Goal: Task Accomplishment & Management: Use online tool/utility

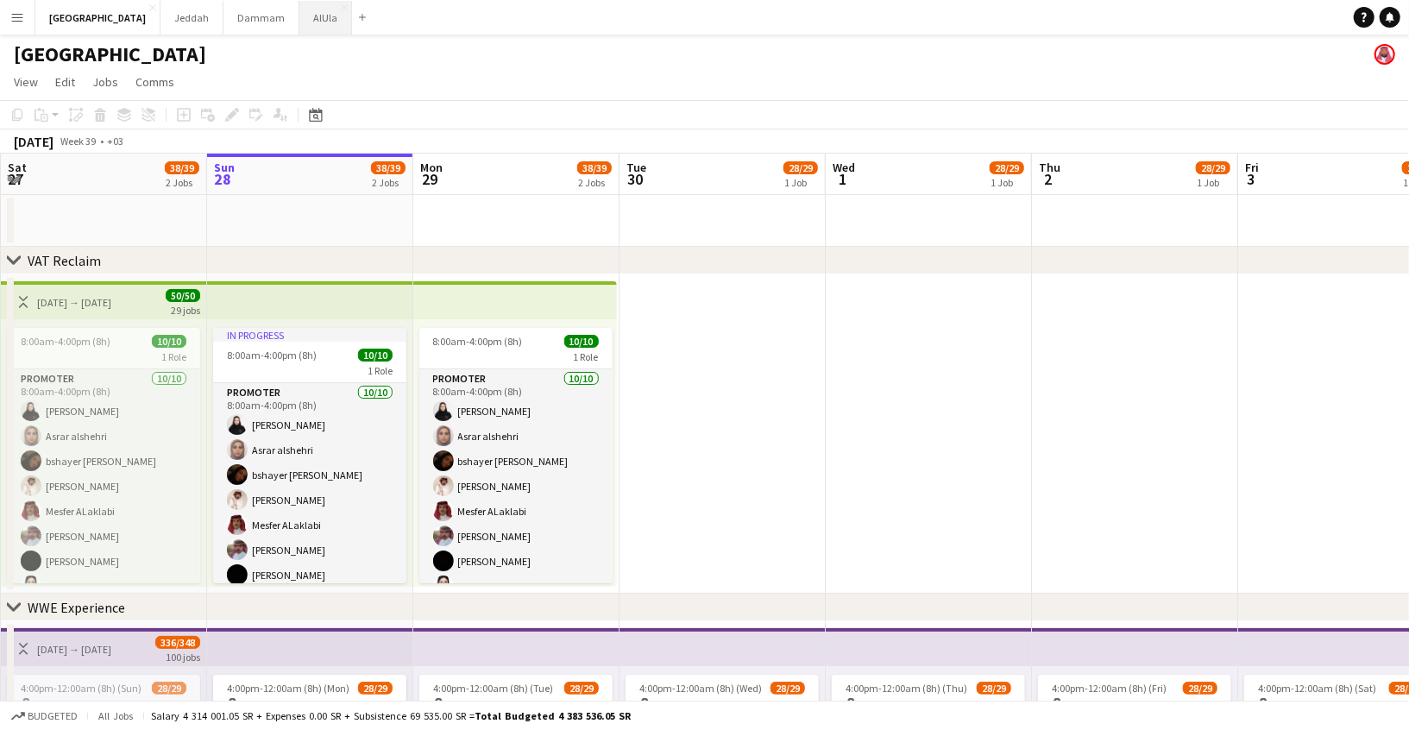
click at [299, 17] on button "AlUla Close" at bounding box center [325, 18] width 53 height 34
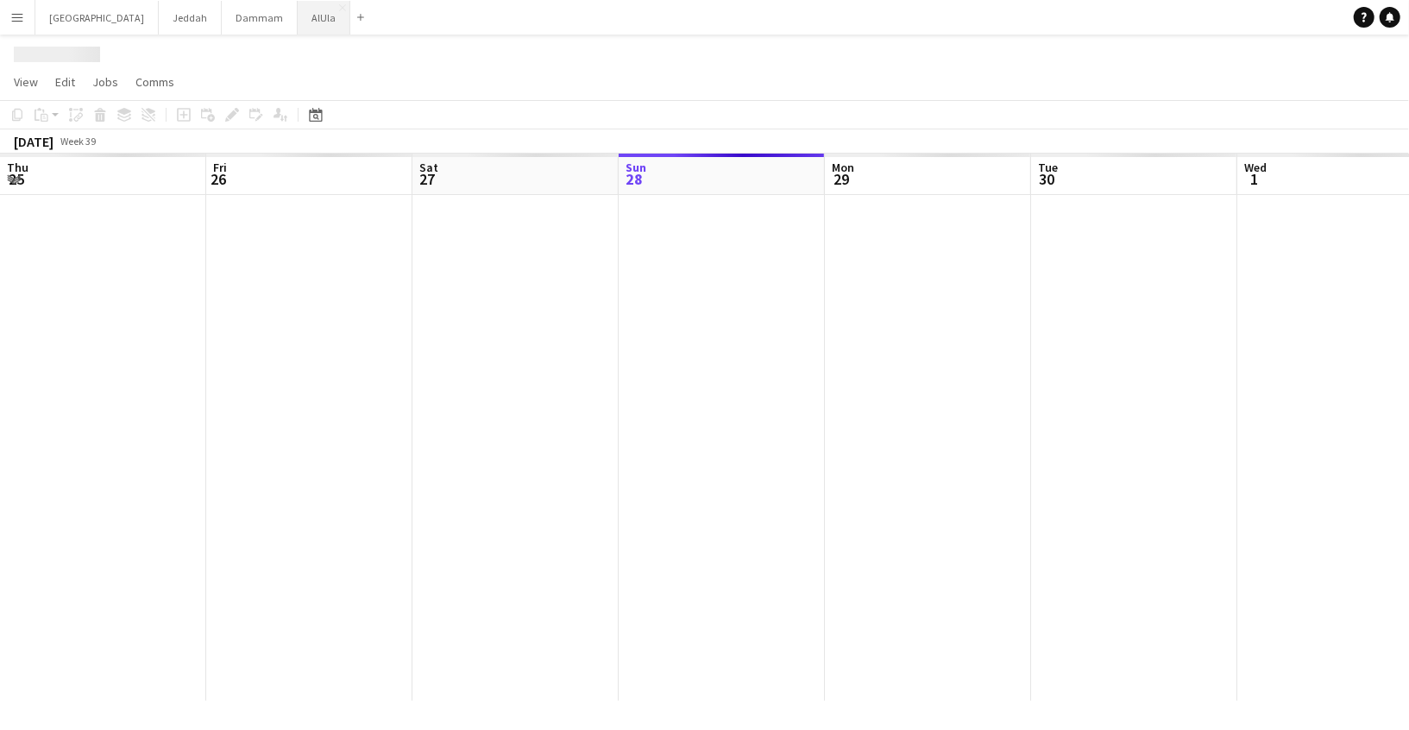
scroll to position [0, 412]
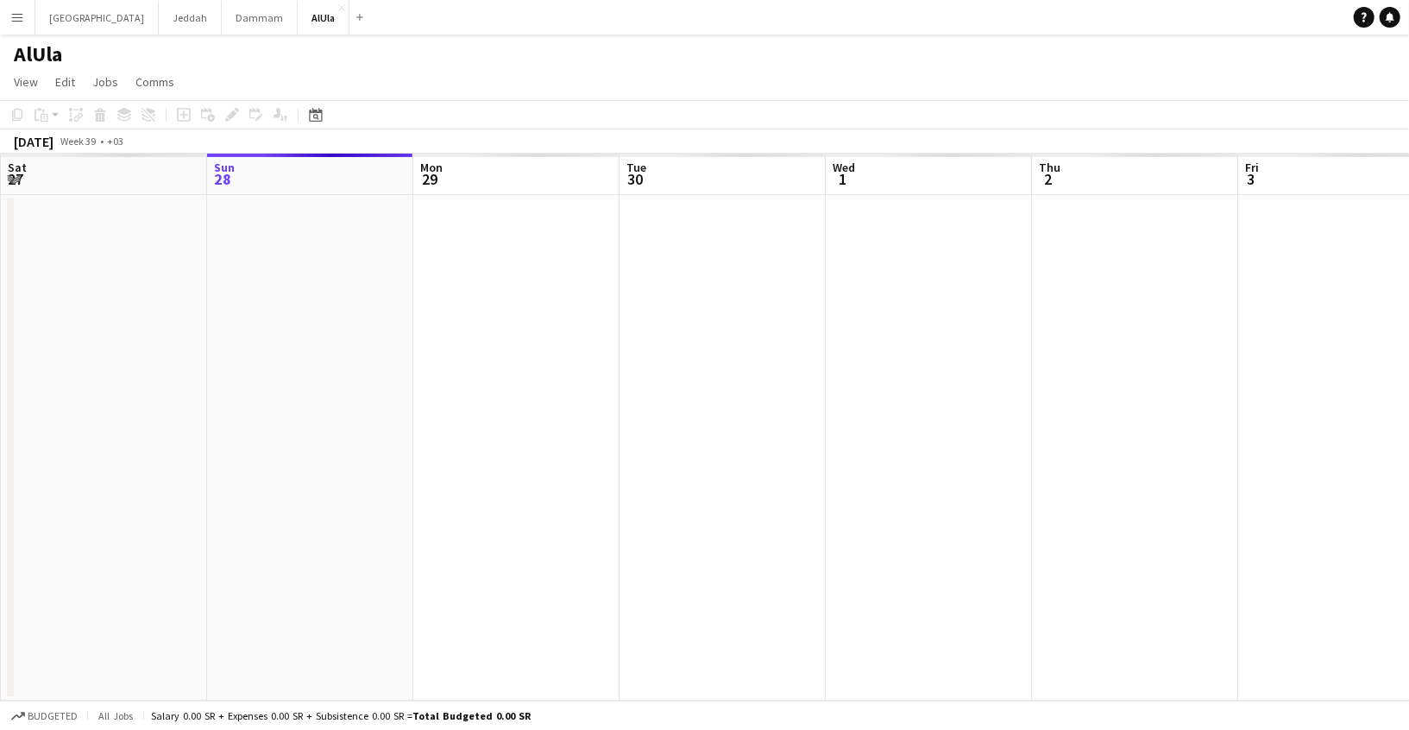
click at [22, 13] on app-icon "Menu" at bounding box center [17, 17] width 14 height 14
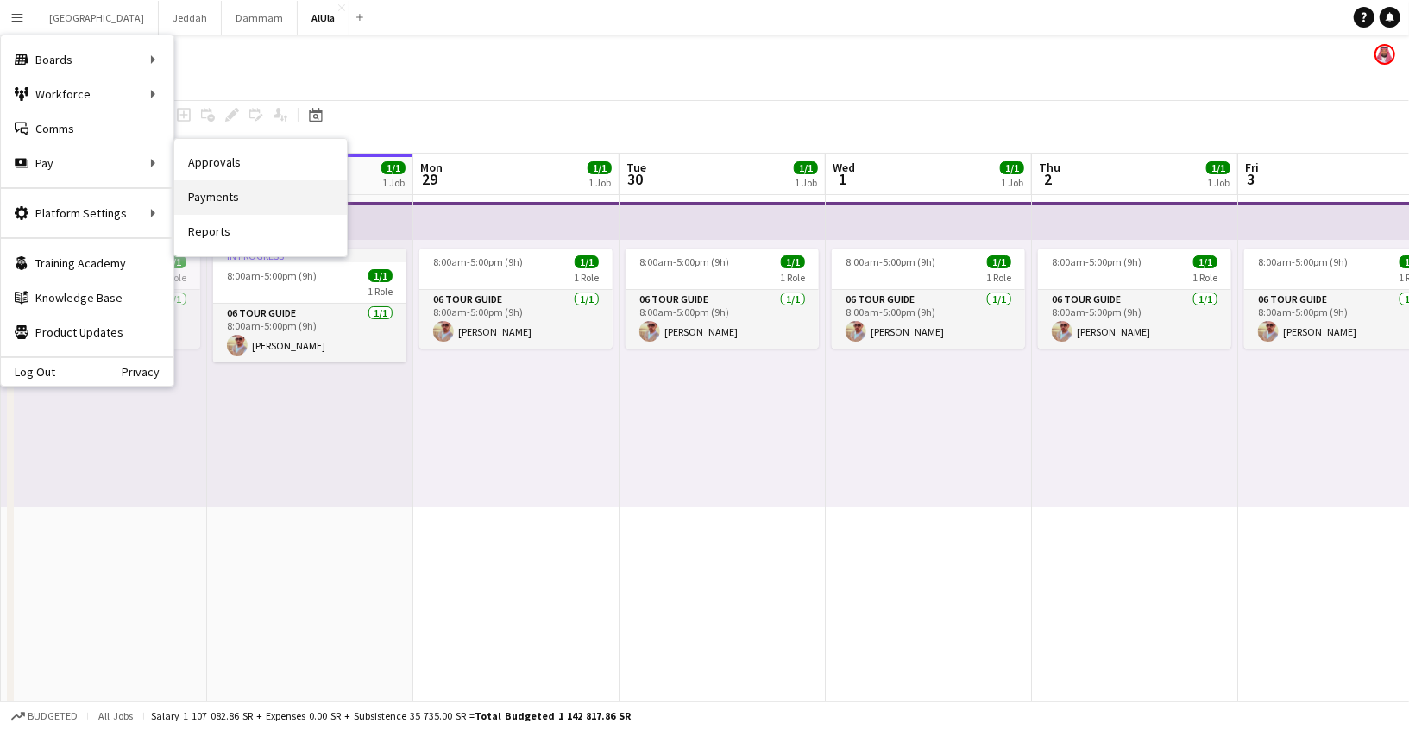
click at [209, 203] on link "Payments" at bounding box center [260, 197] width 173 height 35
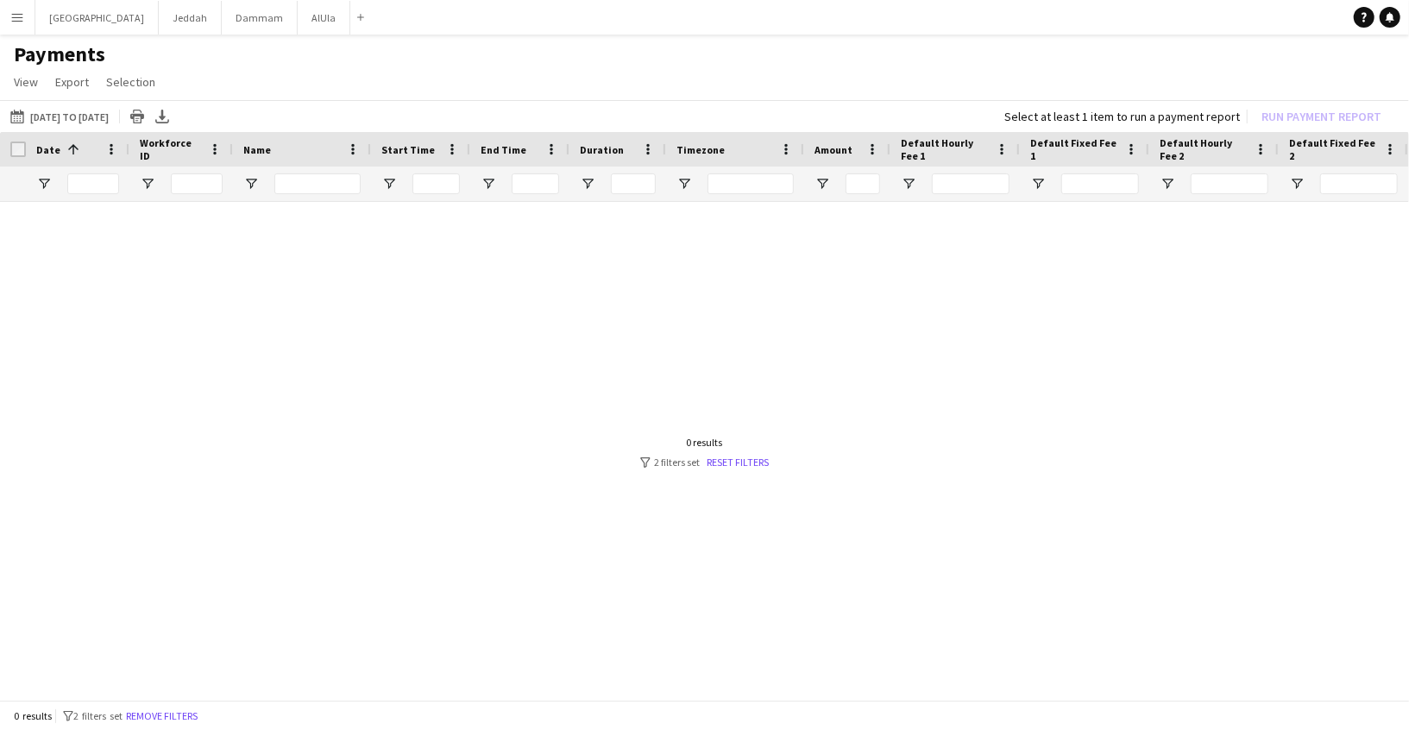
click at [721, 454] on div "0 results filter-1 2 filters set Reset filters" at bounding box center [704, 452] width 129 height 33
click at [719, 457] on link "Reset filters" at bounding box center [738, 462] width 62 height 13
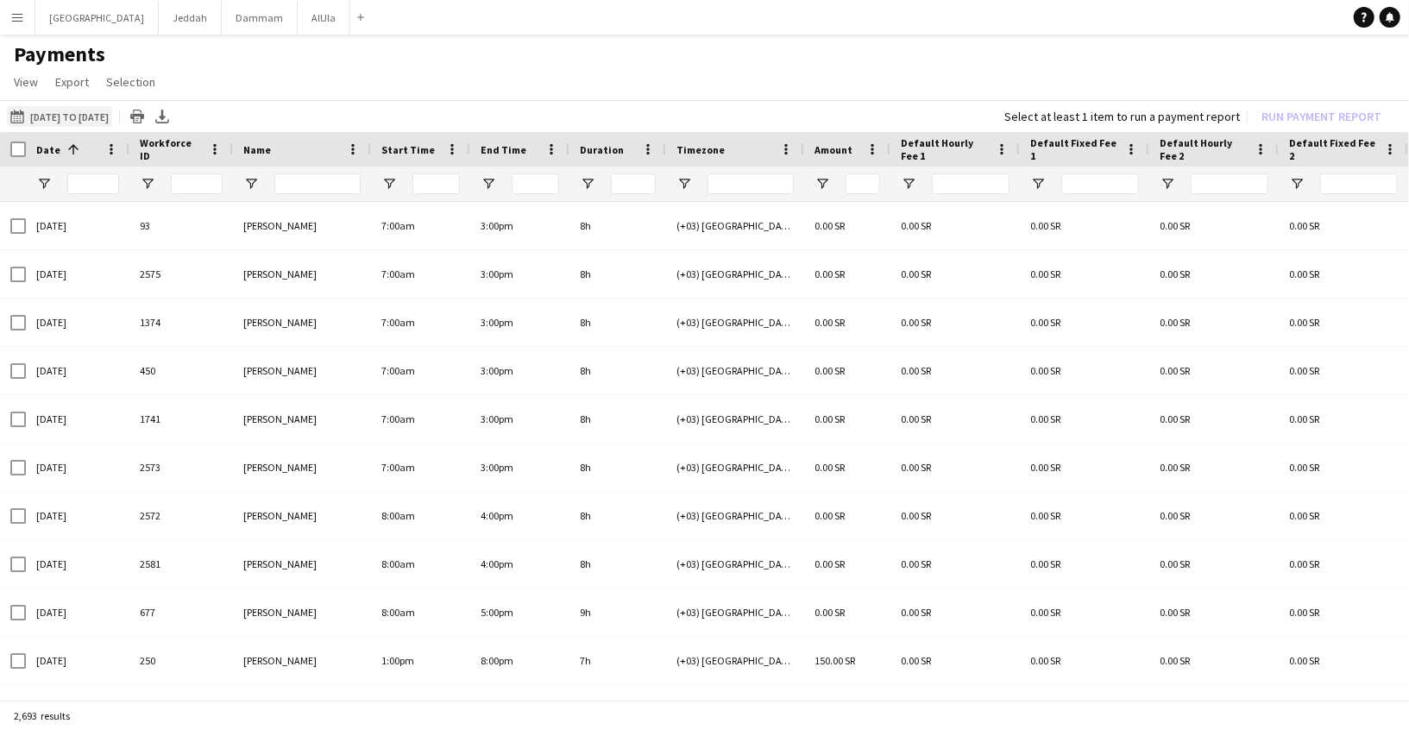
click at [44, 114] on button "[DATE] to [DATE] [DATE] to [DATE]" at bounding box center [59, 116] width 105 height 21
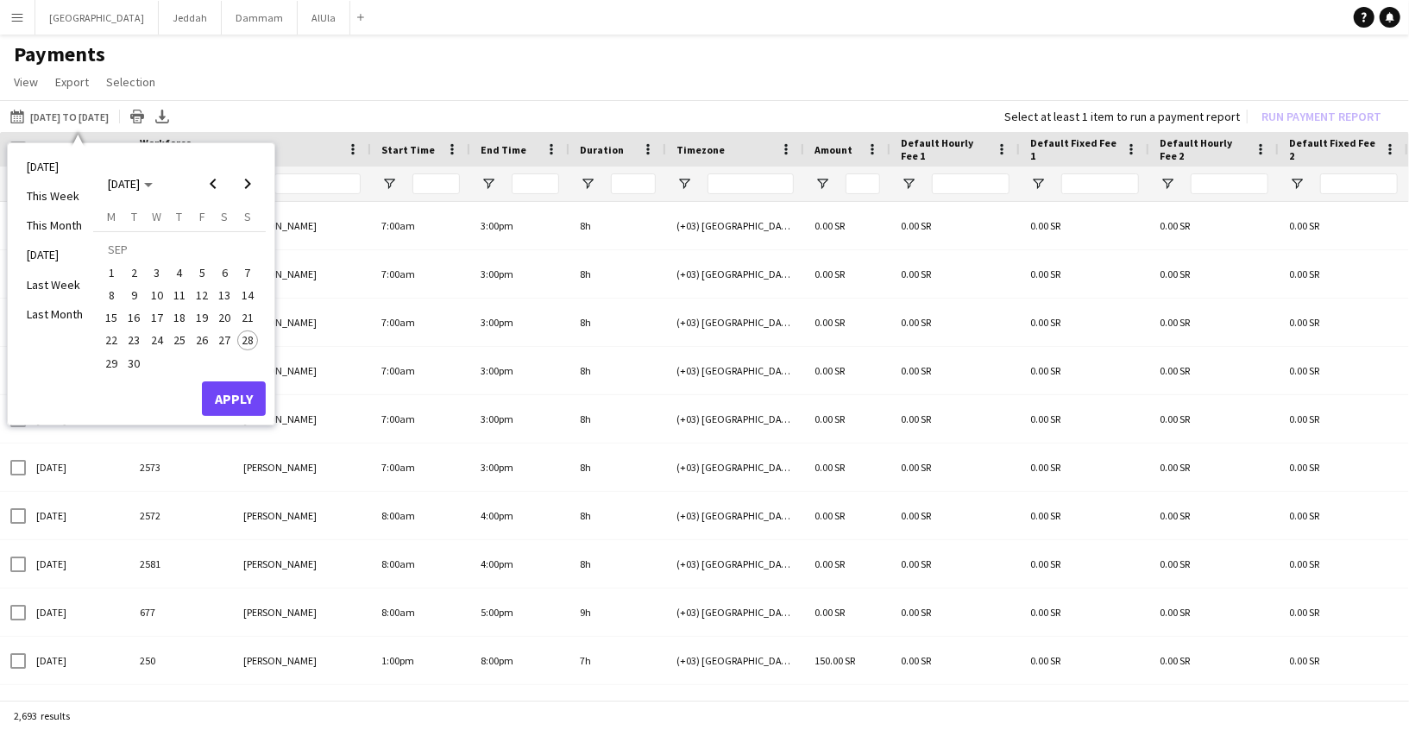
click at [148, 336] on span "24" at bounding box center [157, 341] width 21 height 21
click at [223, 338] on span "27" at bounding box center [225, 341] width 21 height 21
click at [224, 390] on button "Apply" at bounding box center [234, 398] width 64 height 35
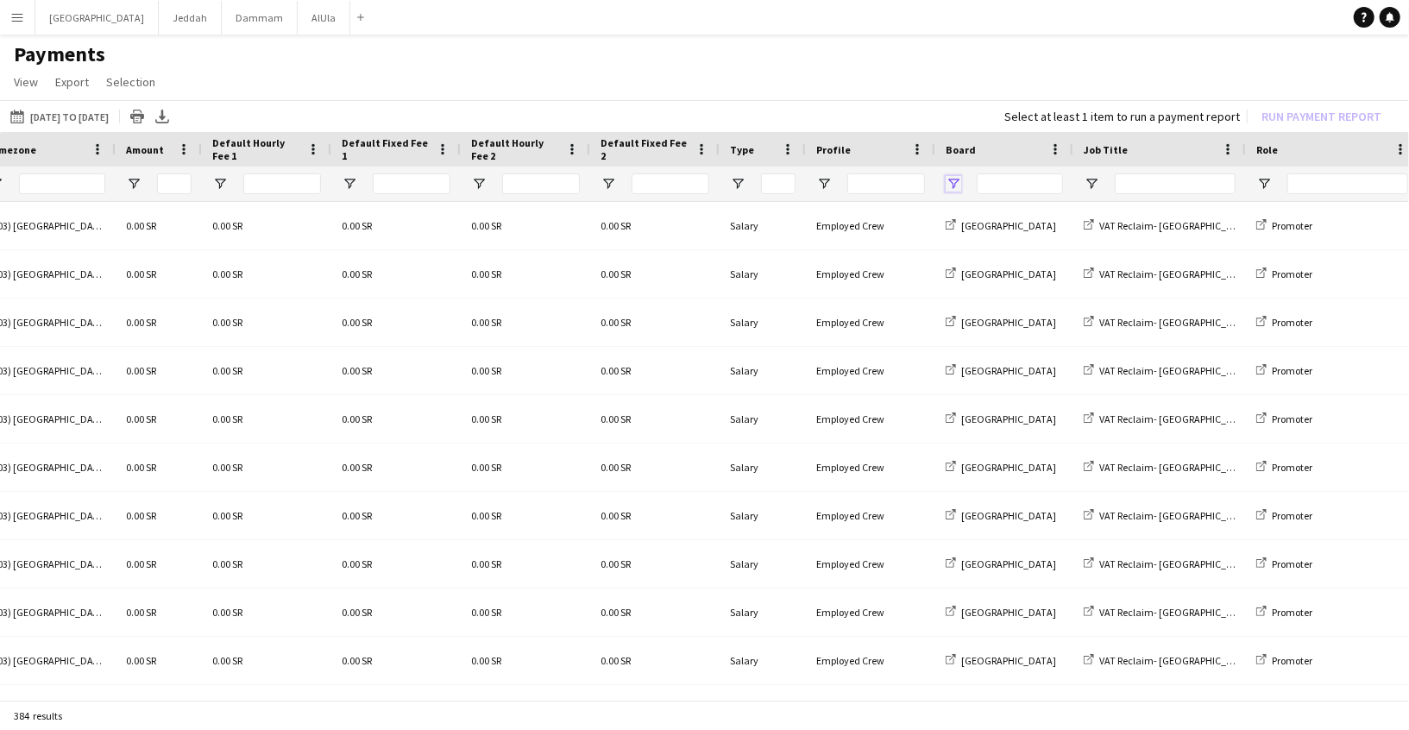
click at [953, 180] on span "Open Filter Menu" at bounding box center [954, 184] width 16 height 16
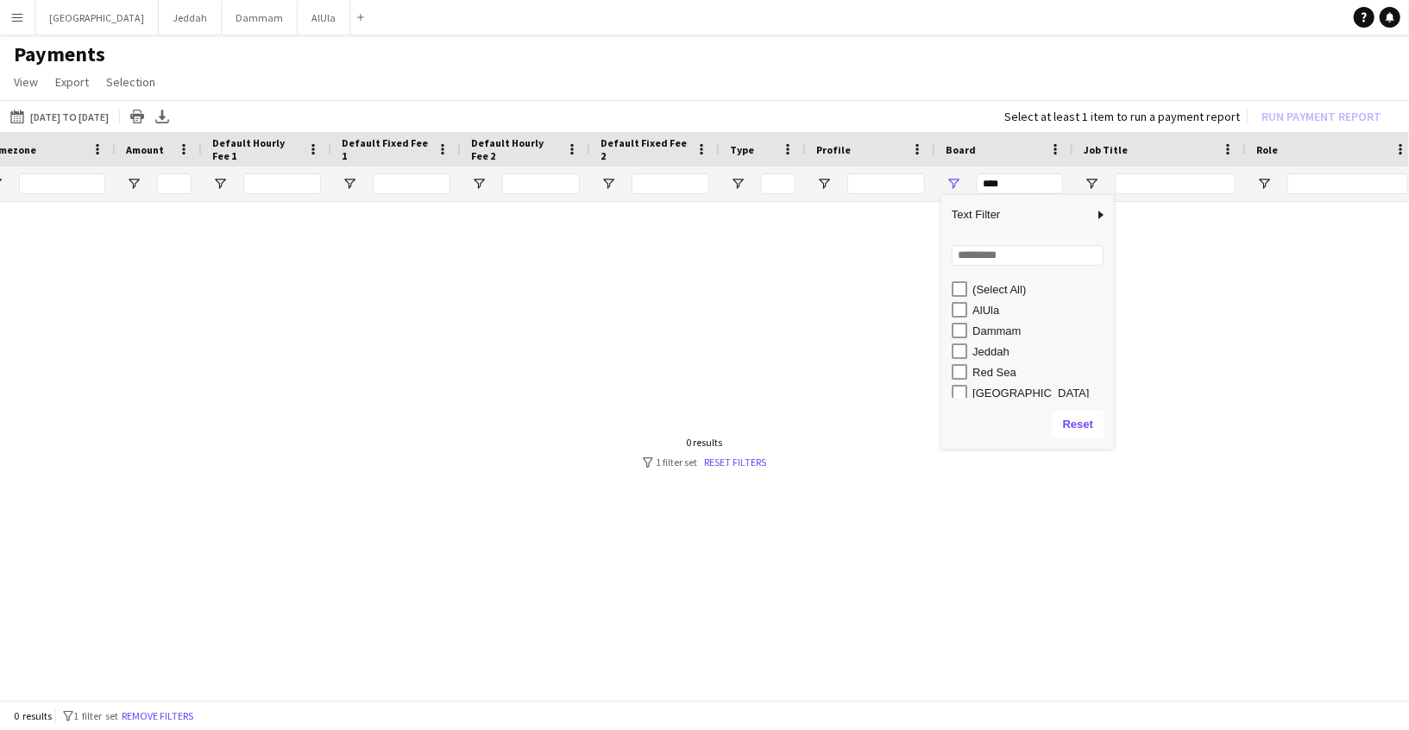
type input "*********"
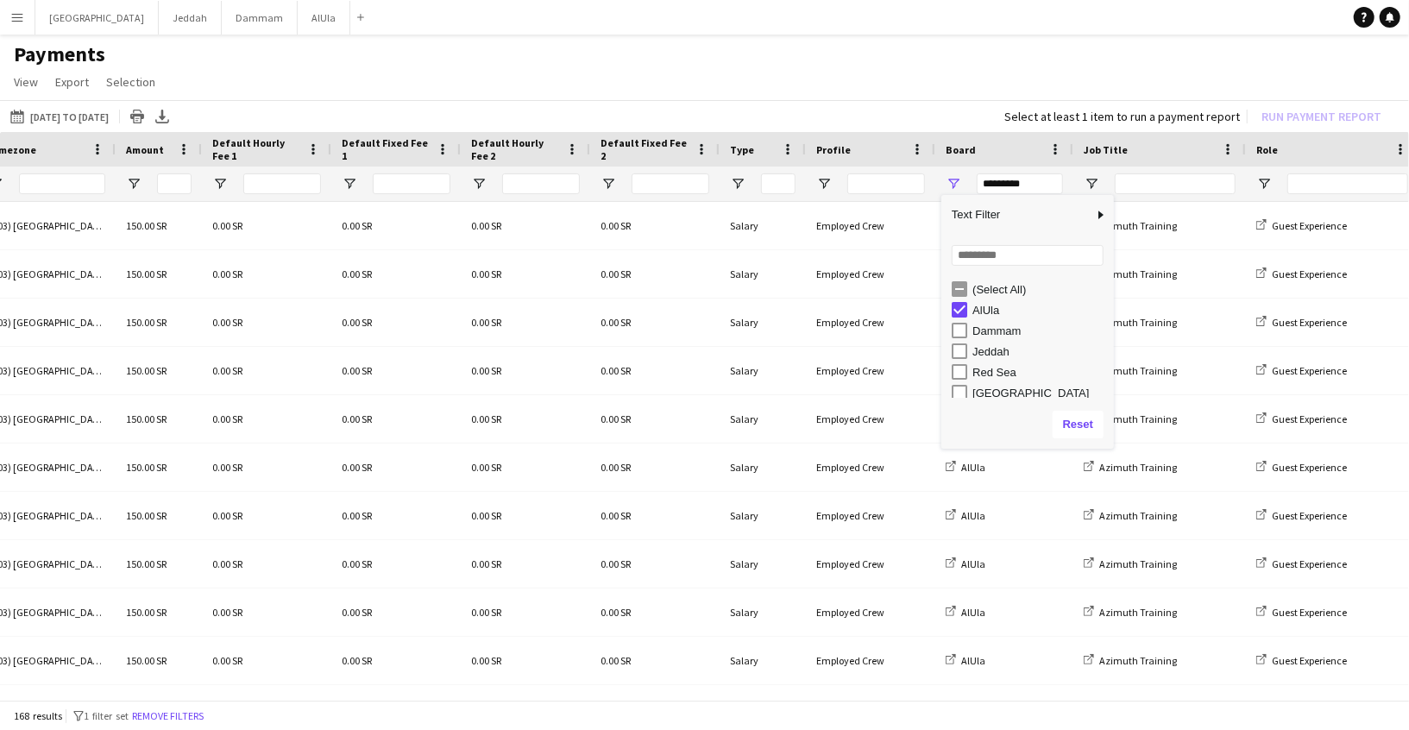
click at [683, 83] on app-page-menu "View Customise view Customise filters Reset Filters Reset View Reset All Export…" at bounding box center [704, 83] width 1409 height 33
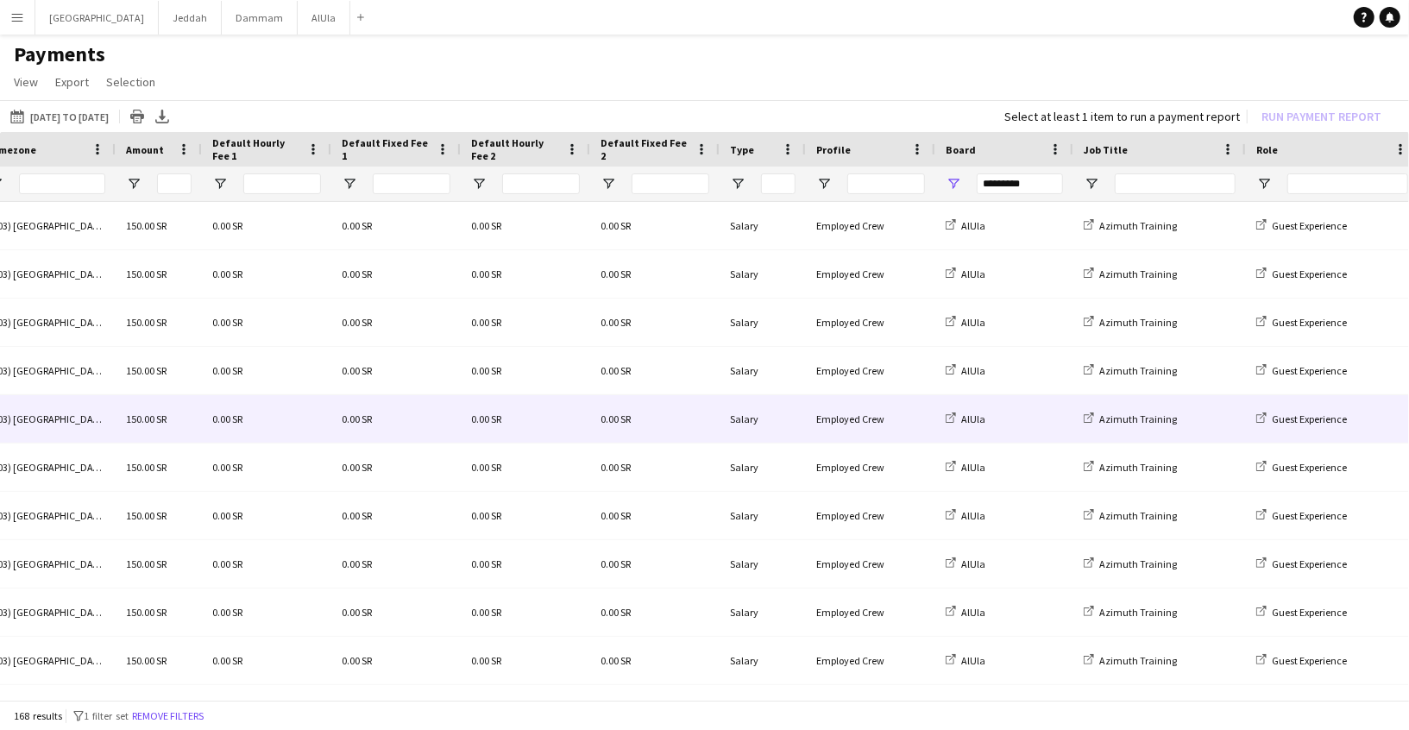
scroll to position [0, 432]
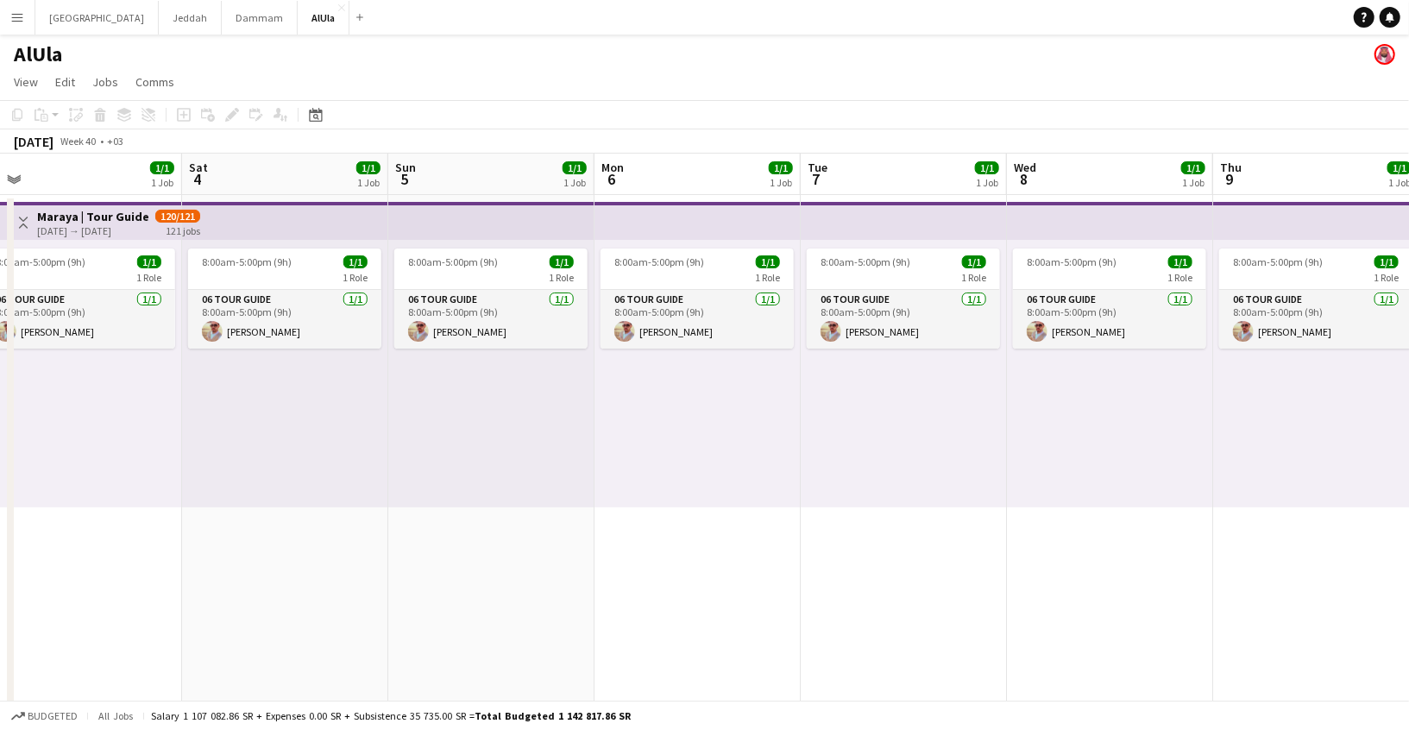
click at [17, 27] on button "Menu" at bounding box center [17, 17] width 35 height 35
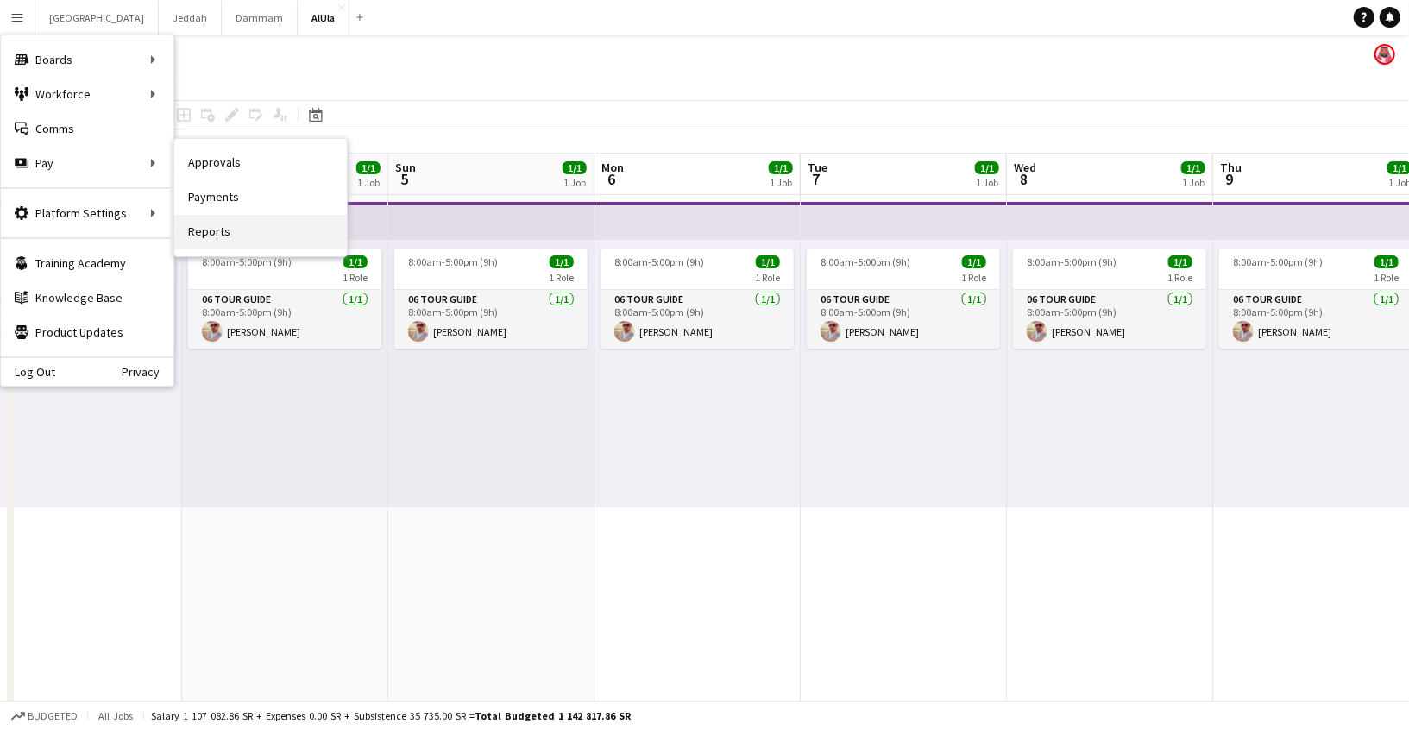
click at [236, 234] on link "Reports" at bounding box center [260, 232] width 173 height 35
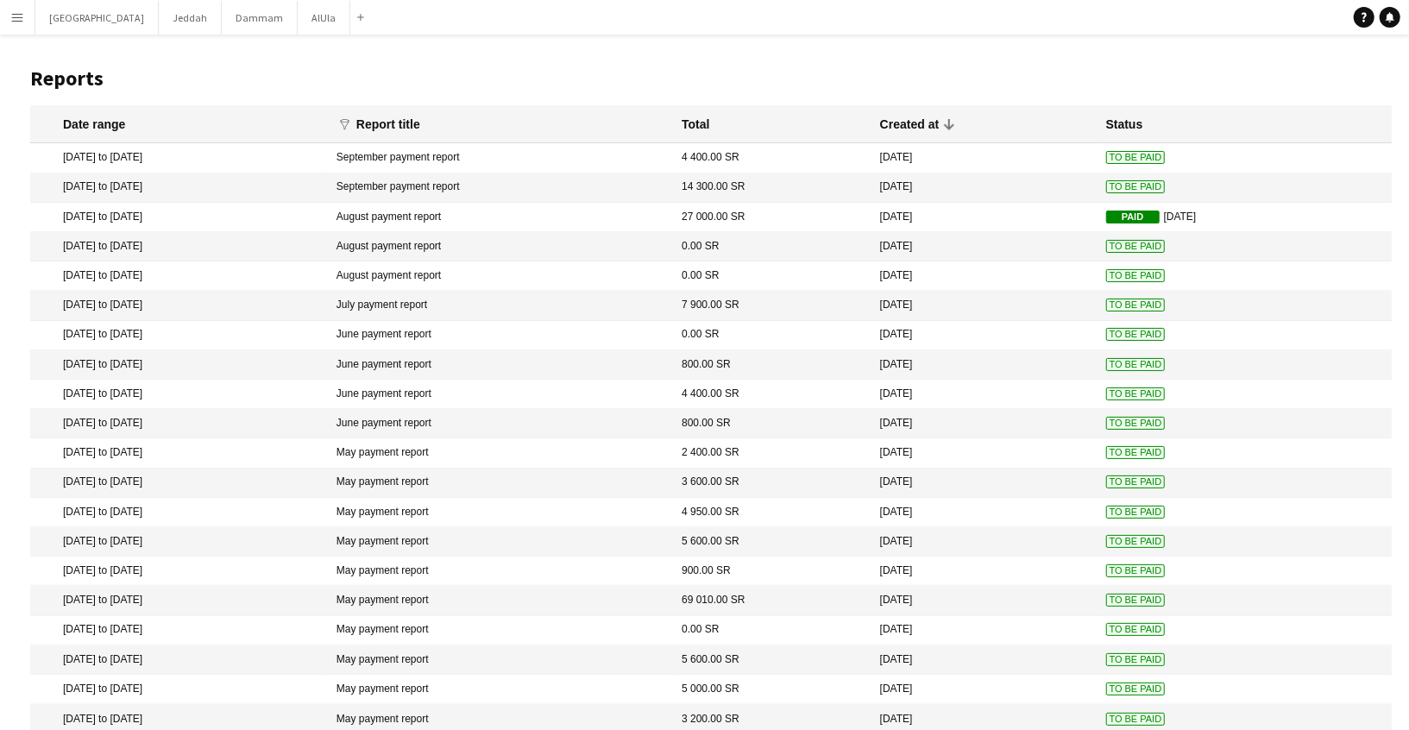
click at [16, 16] on app-icon "Menu" at bounding box center [17, 17] width 14 height 14
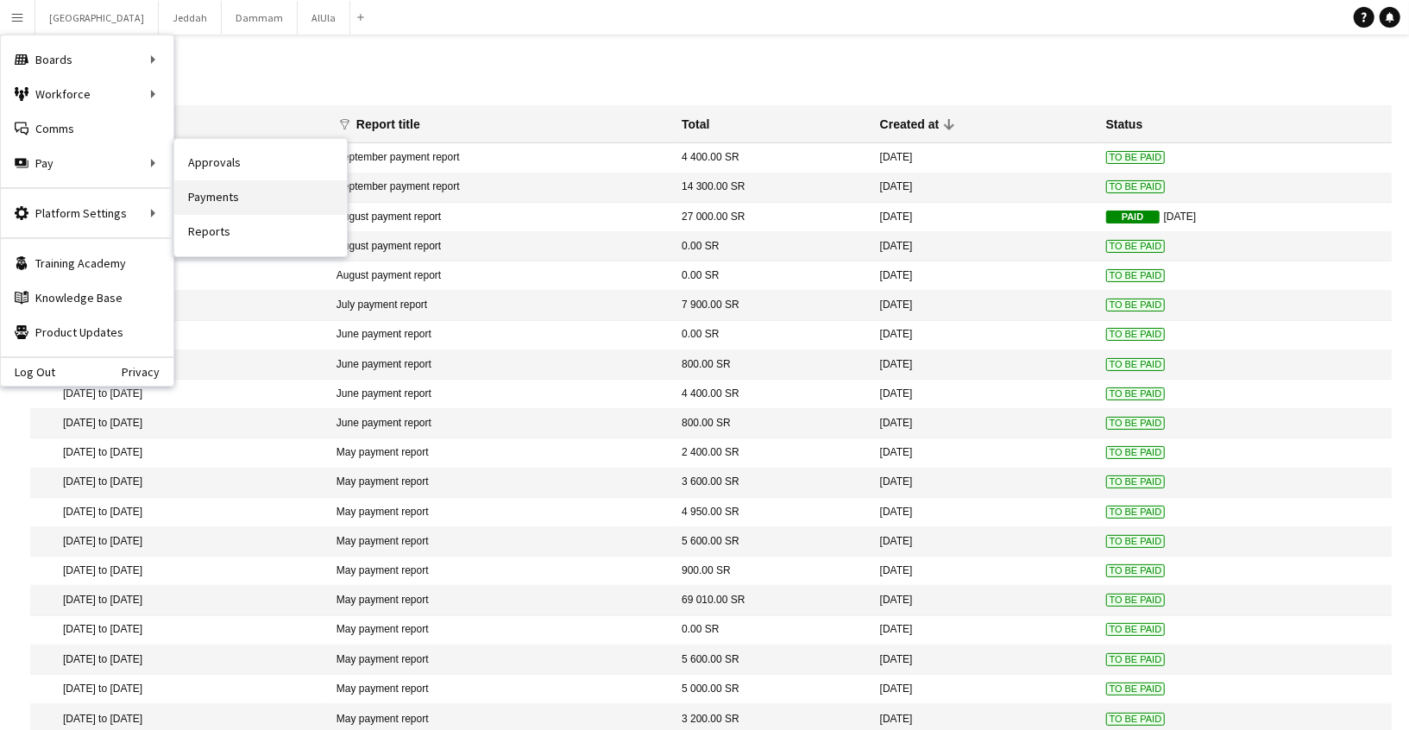
click at [211, 201] on link "Payments" at bounding box center [260, 197] width 173 height 35
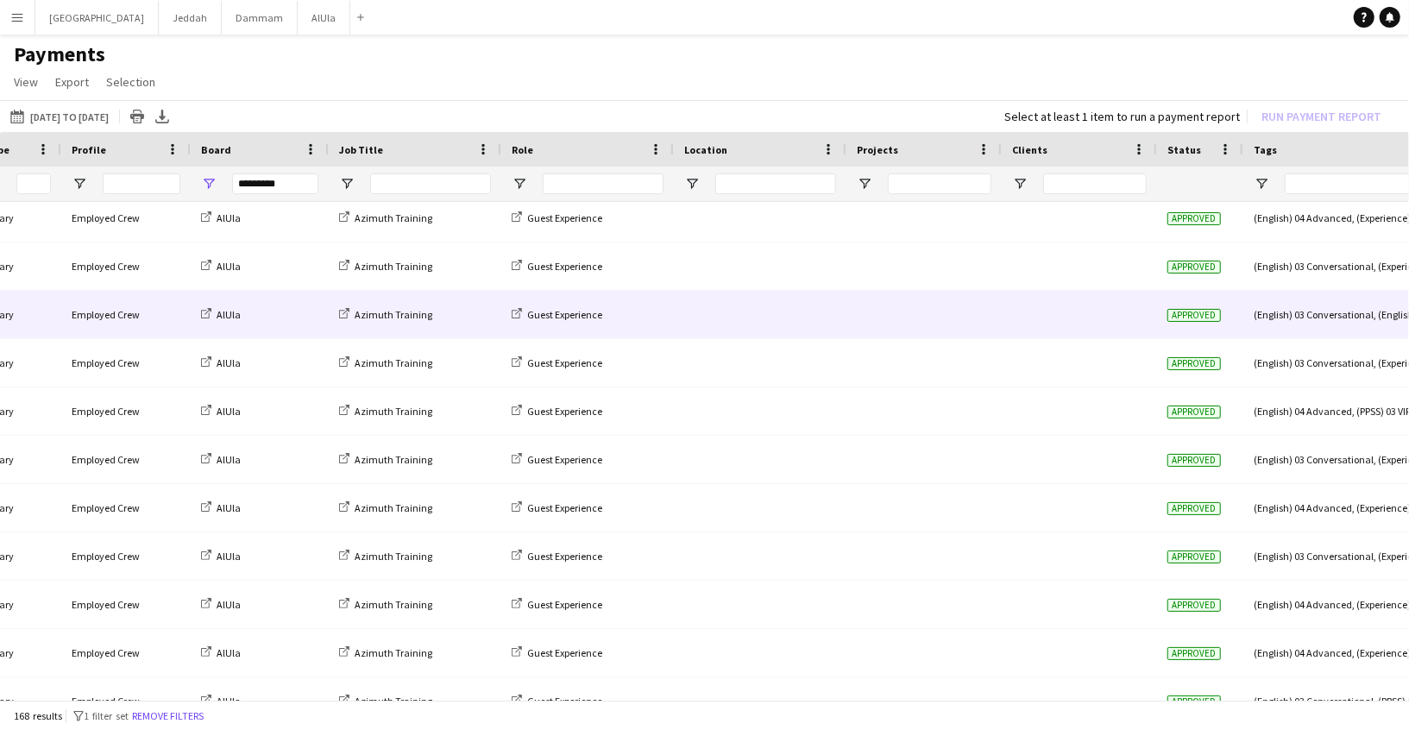
scroll to position [0, 1392]
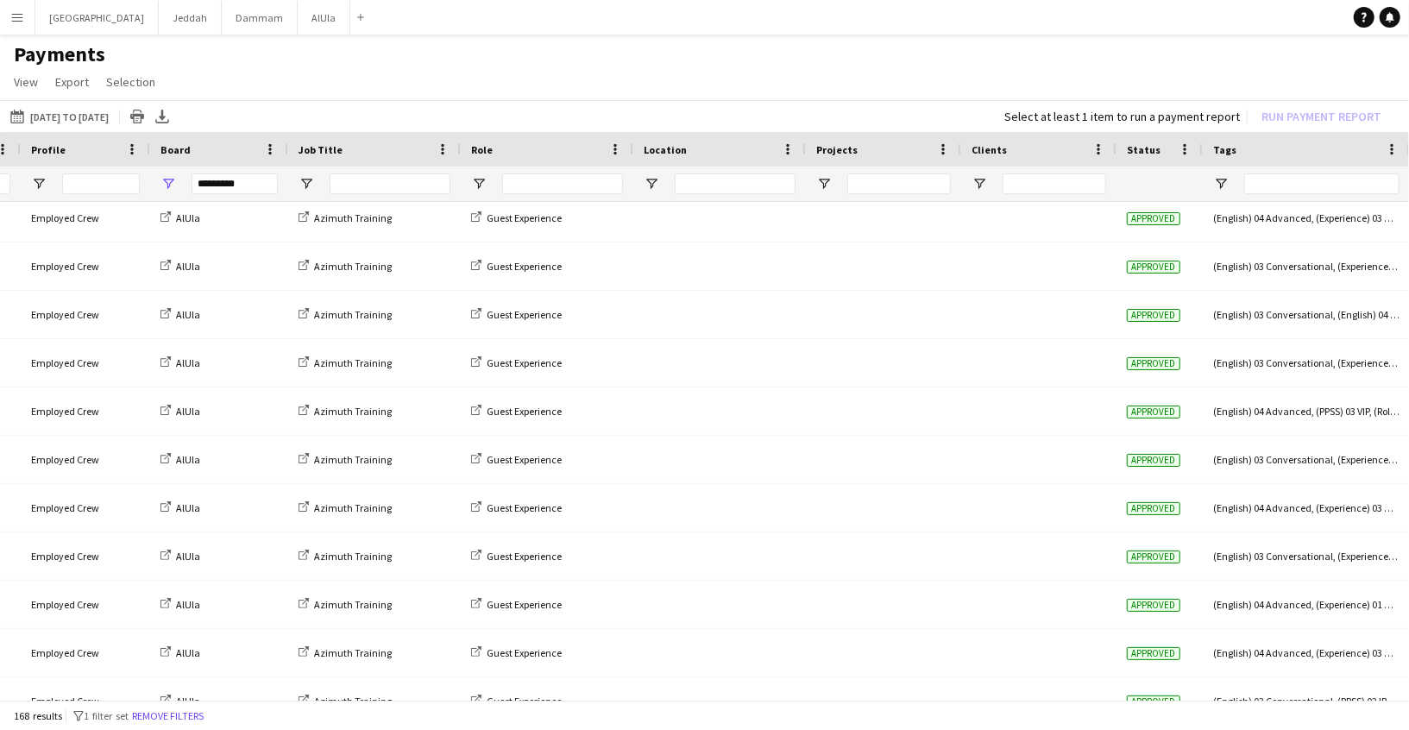
click at [19, 25] on button "Menu" at bounding box center [17, 17] width 35 height 35
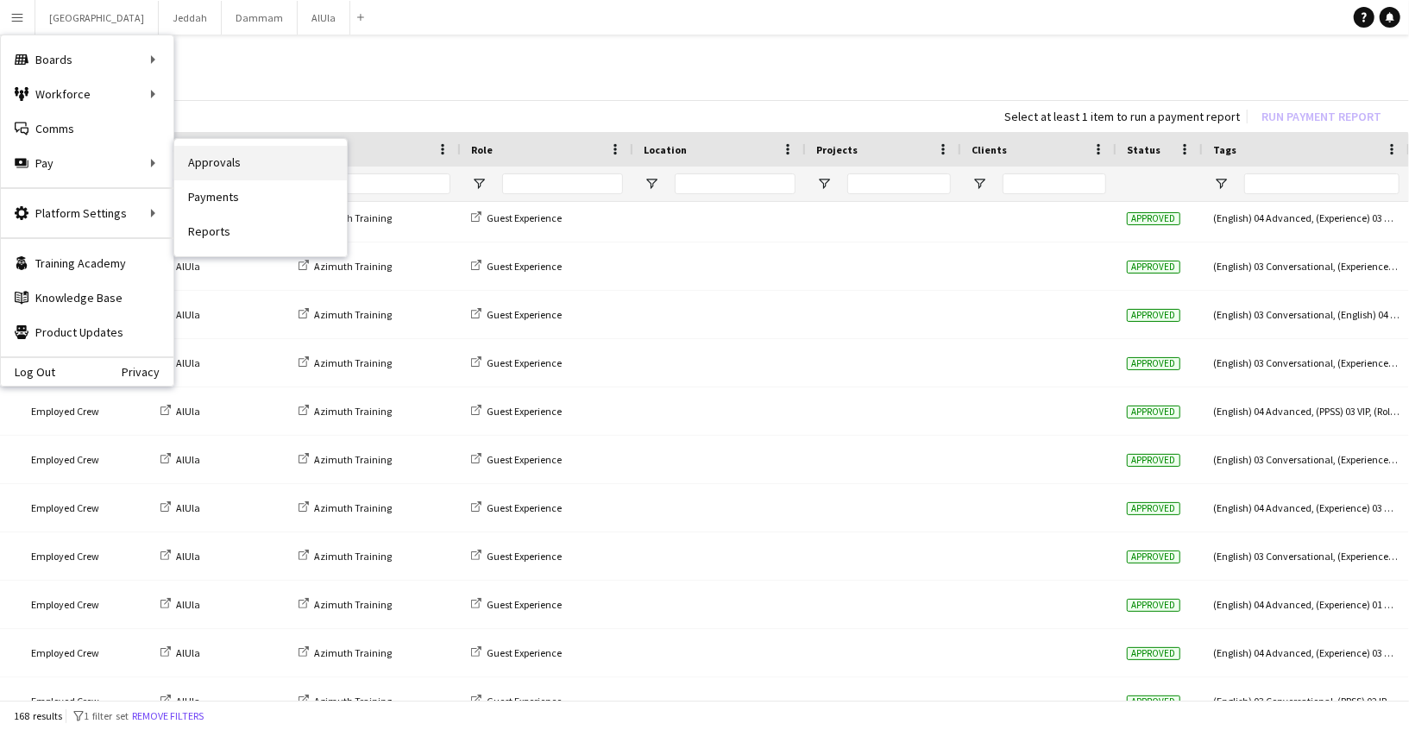
click at [224, 173] on link "Approvals" at bounding box center [260, 163] width 173 height 35
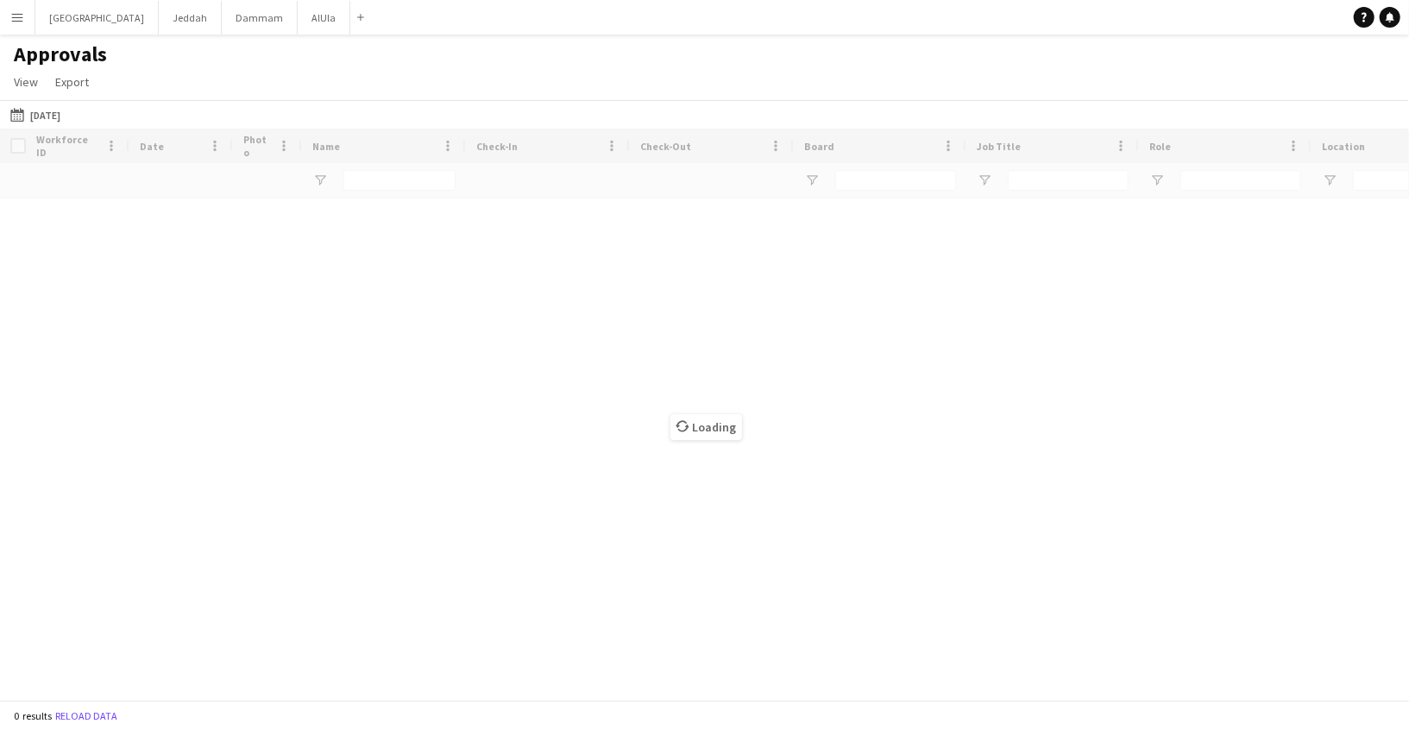
type input "*********"
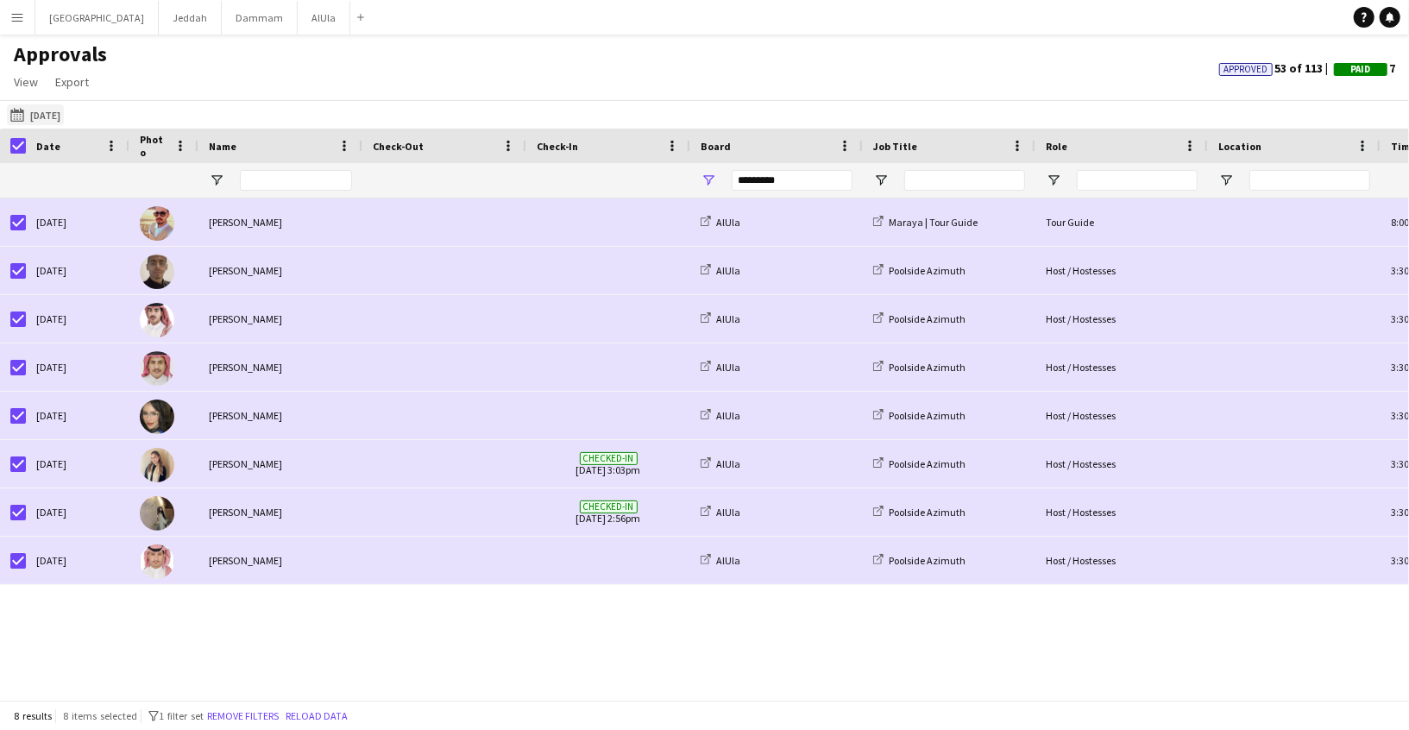
click at [21, 113] on app-icon "[DATE]" at bounding box center [20, 115] width 20 height 14
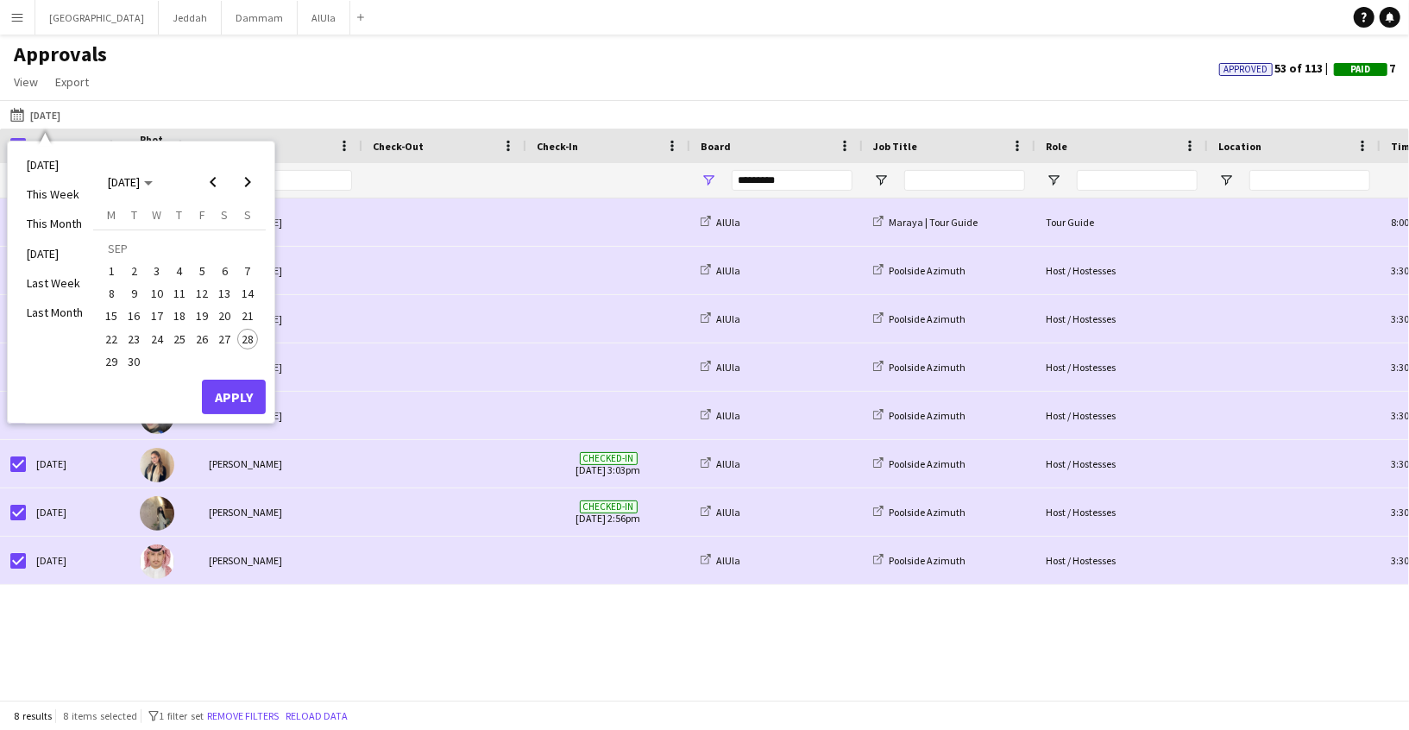
click at [159, 343] on span "24" at bounding box center [157, 339] width 21 height 21
click at [247, 105] on div "[DATE] [DATE] [DATE] This Week This Month [DATE] Last Week Last Month [DATE] [D…" at bounding box center [704, 114] width 1409 height 28
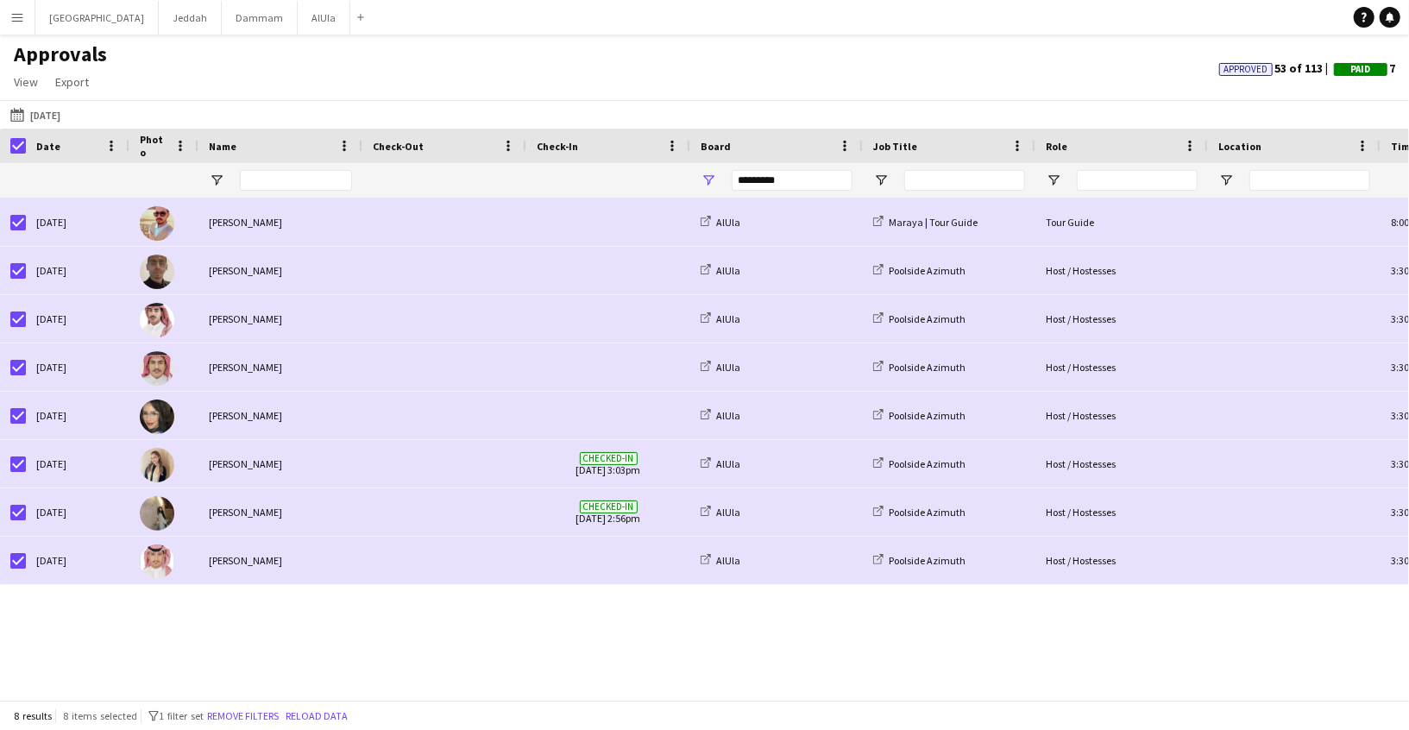
click at [26, 23] on button "Menu" at bounding box center [17, 17] width 35 height 35
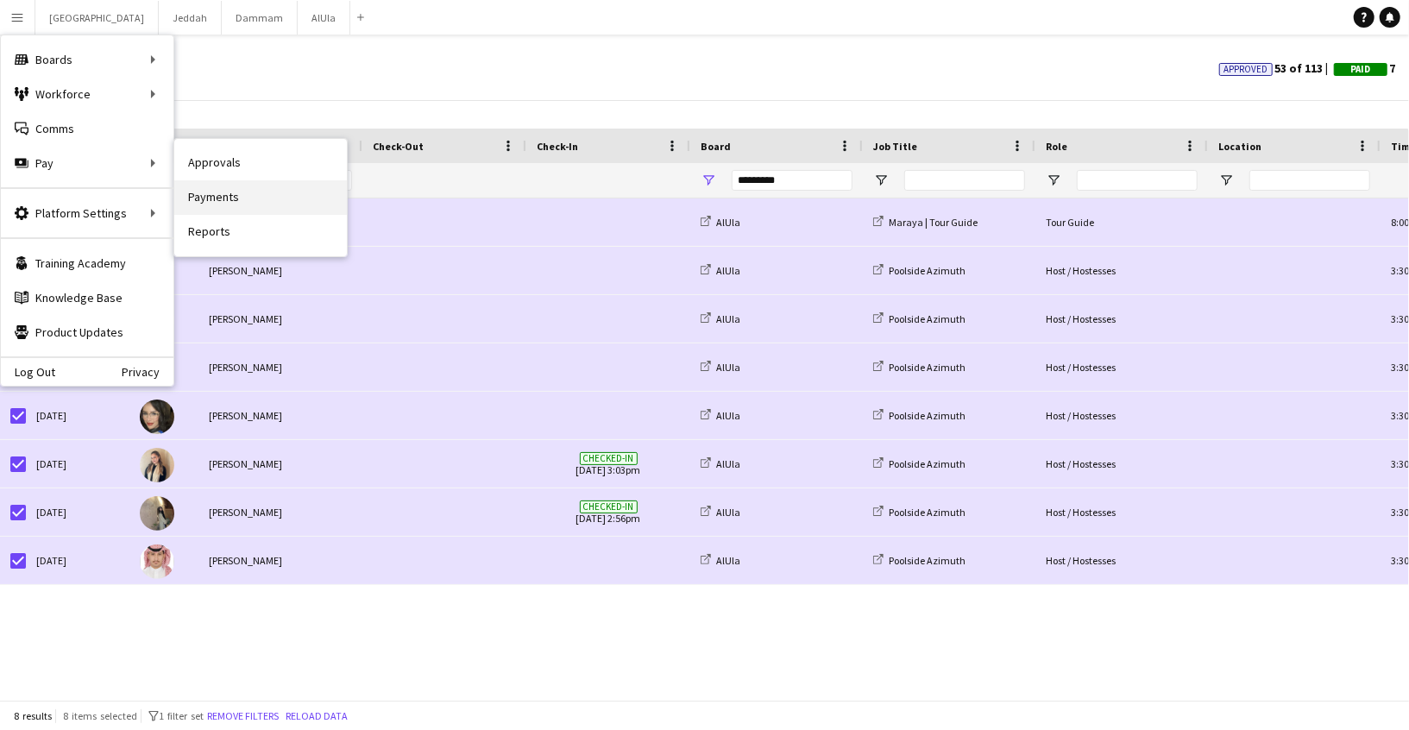
click at [232, 204] on link "Payments" at bounding box center [260, 197] width 173 height 35
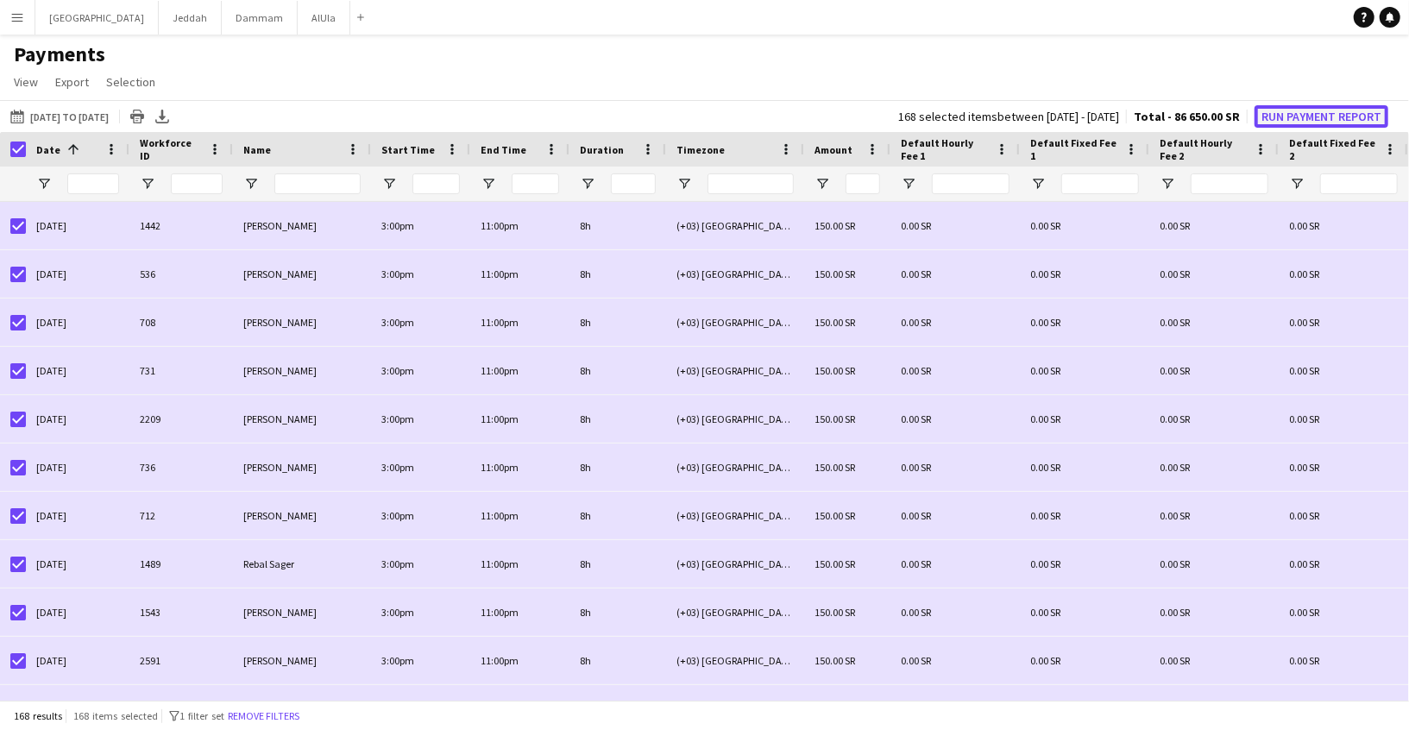
click at [1301, 118] on button "Run Payment Report" at bounding box center [1322, 116] width 134 height 22
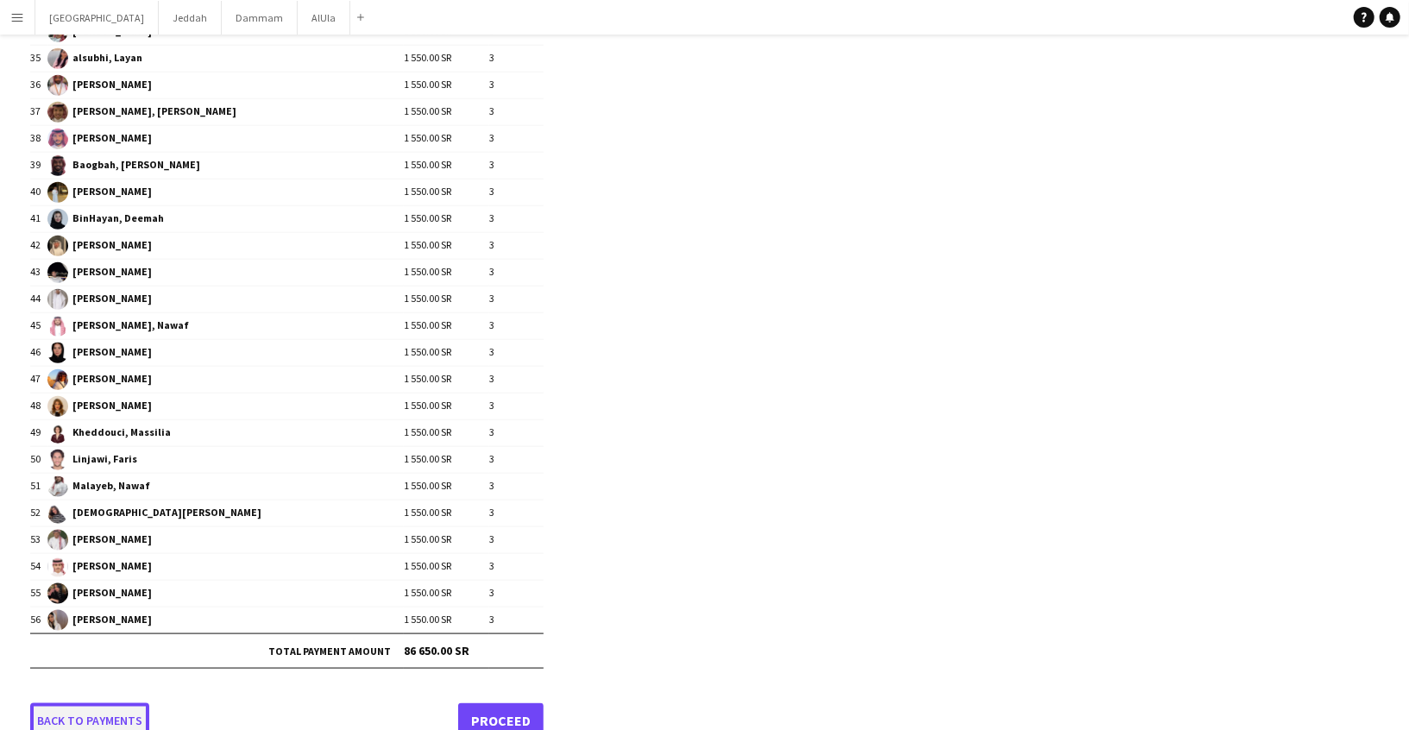
click at [126, 703] on link "Back to payments" at bounding box center [89, 720] width 119 height 35
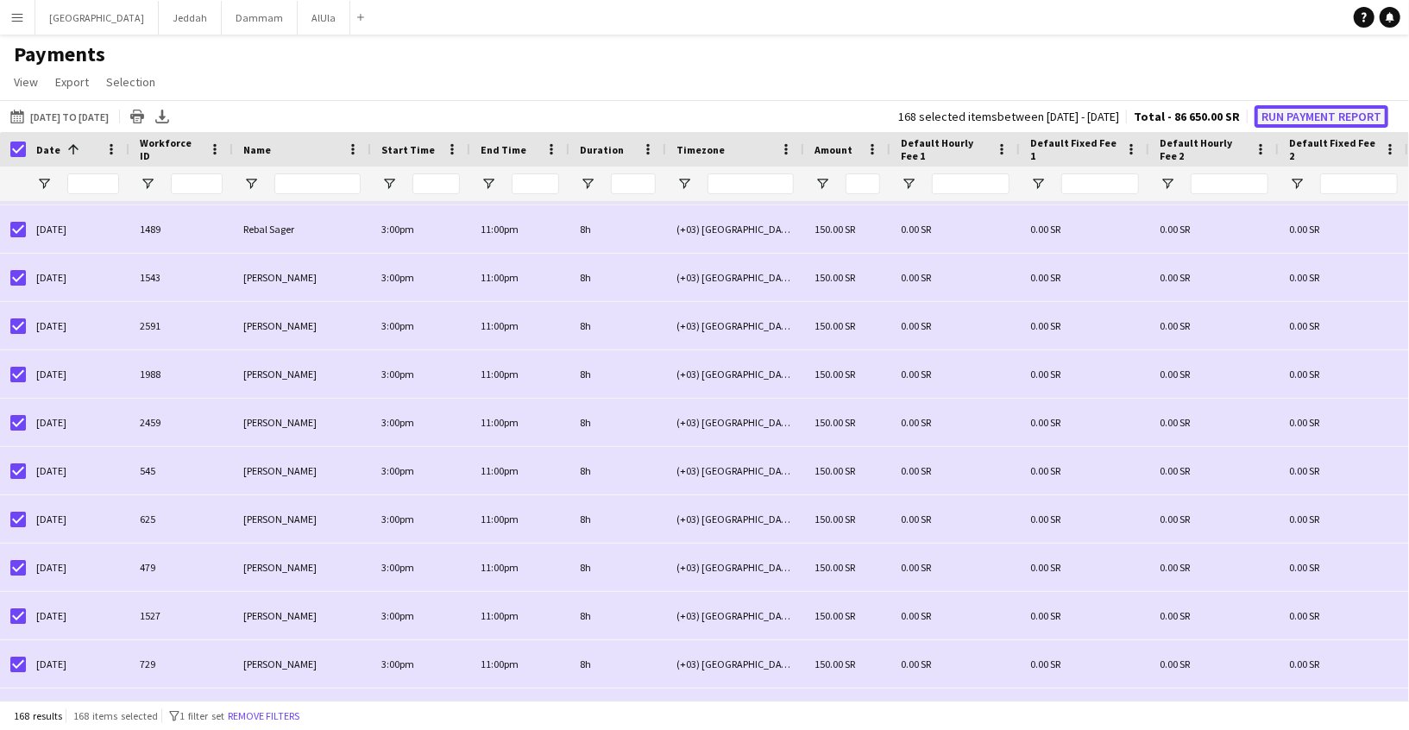
click at [1279, 115] on button "Run Payment Report" at bounding box center [1322, 116] width 134 height 22
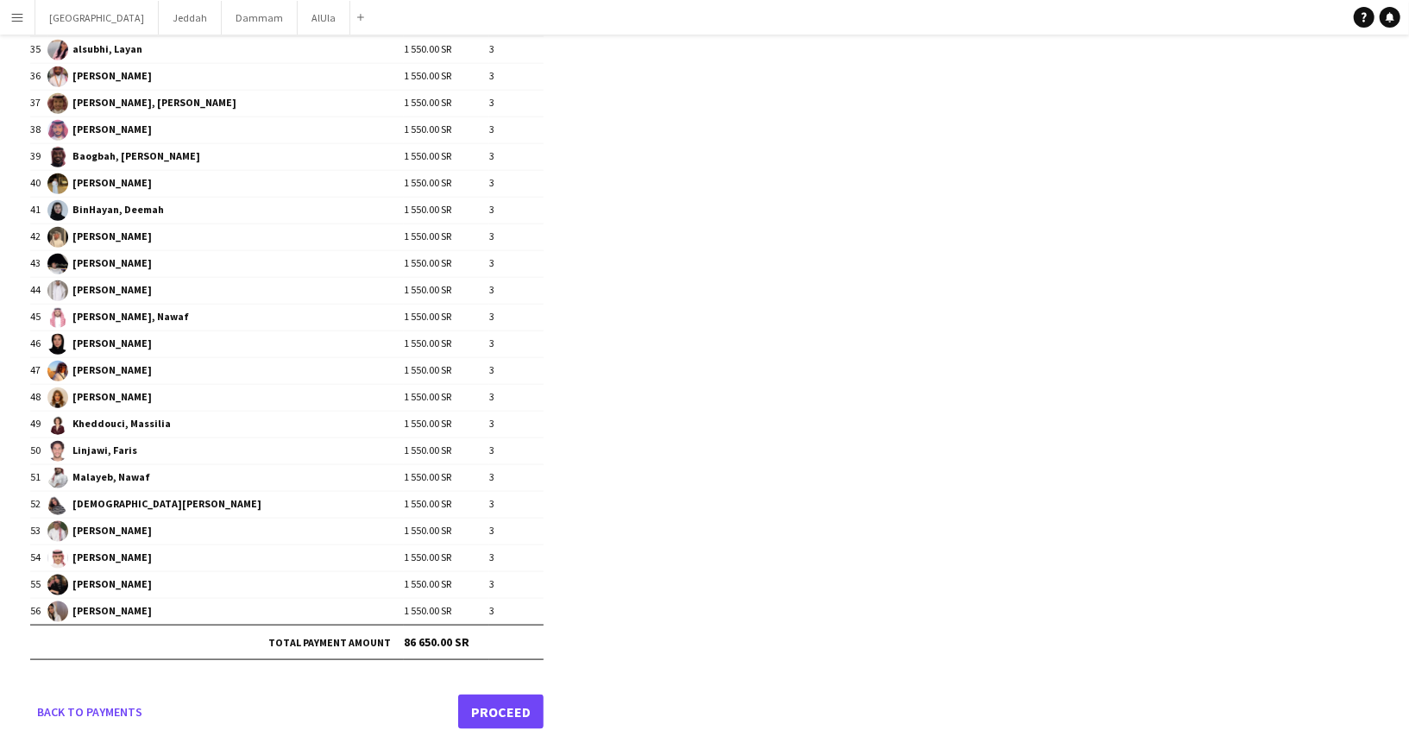
click at [490, 695] on link "Proceed" at bounding box center [500, 712] width 85 height 35
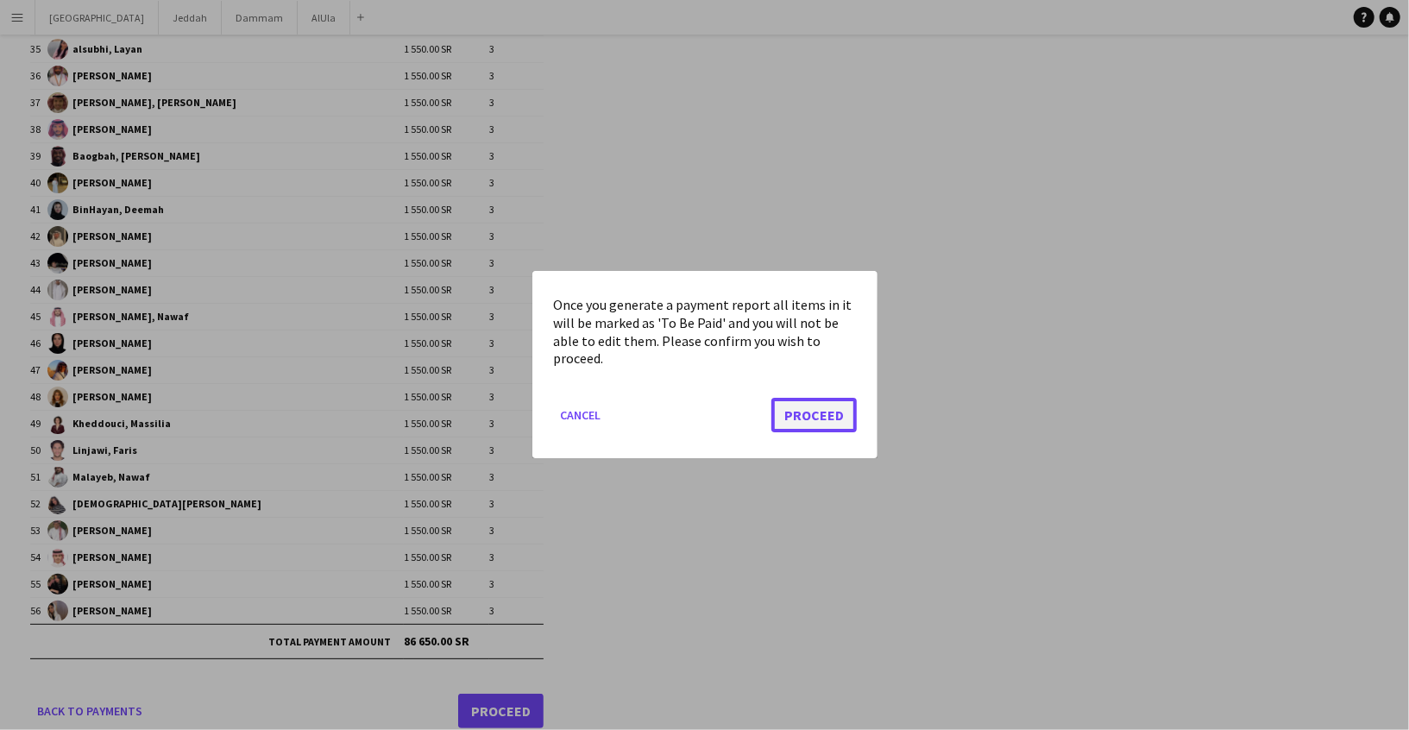
click at [797, 423] on button "Proceed" at bounding box center [814, 416] width 85 height 35
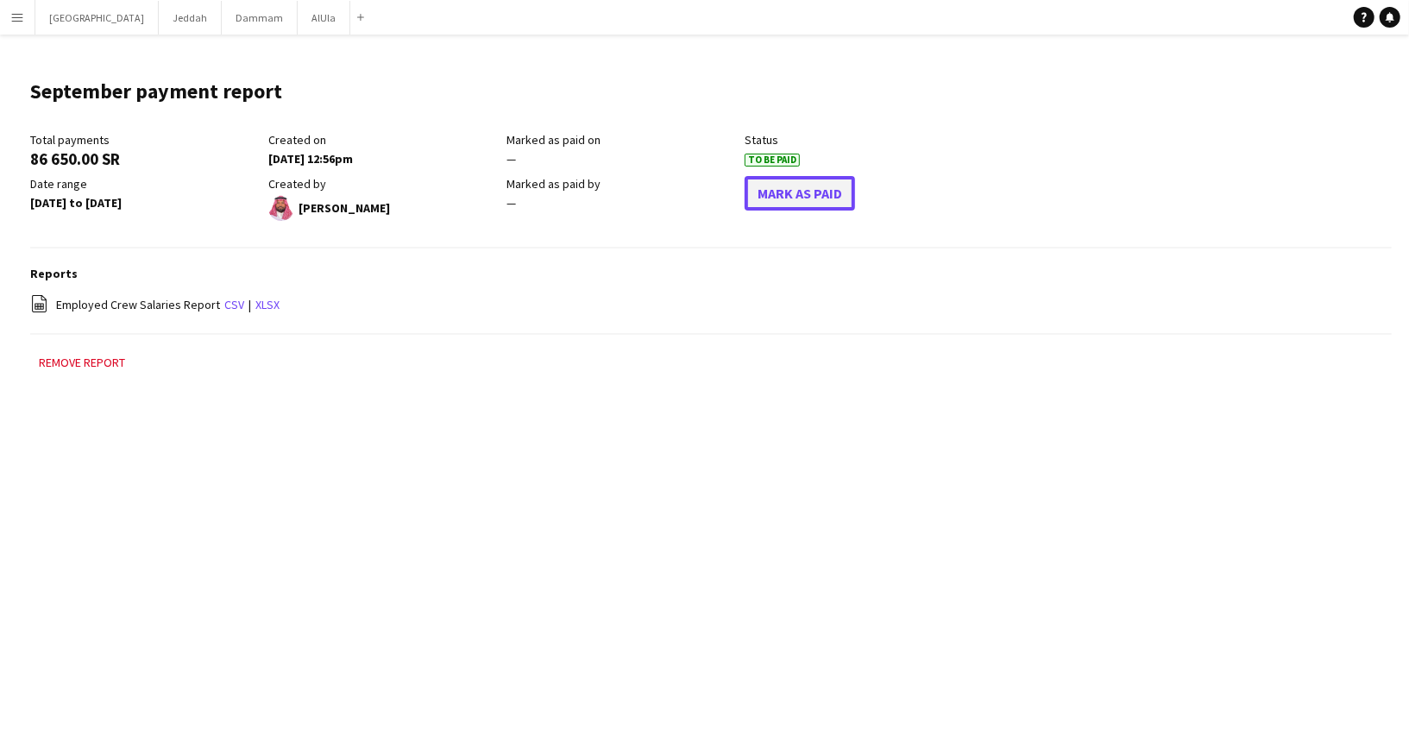
click at [835, 186] on button "Mark As Paid" at bounding box center [800, 193] width 110 height 35
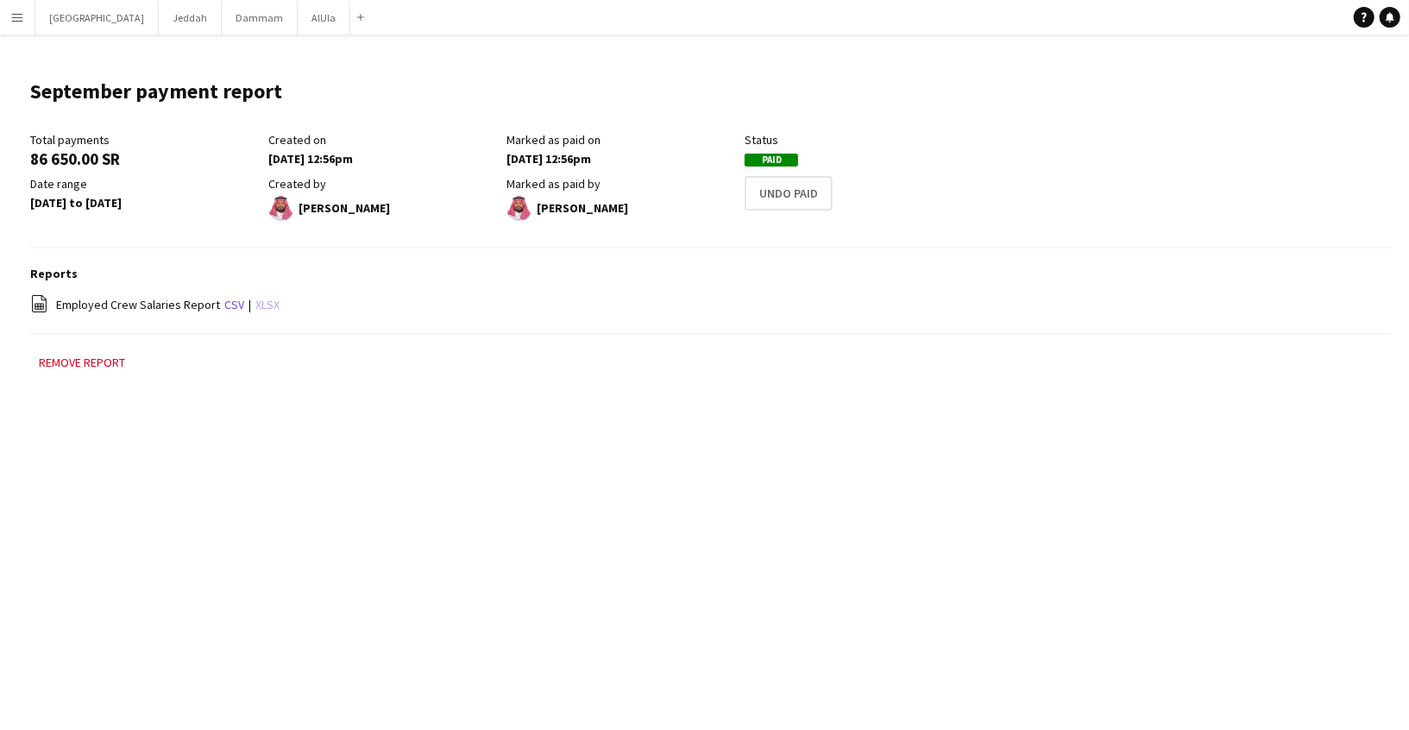
click at [258, 304] on link "xlsx" at bounding box center [267, 305] width 24 height 16
